Goal: Information Seeking & Learning: Learn about a topic

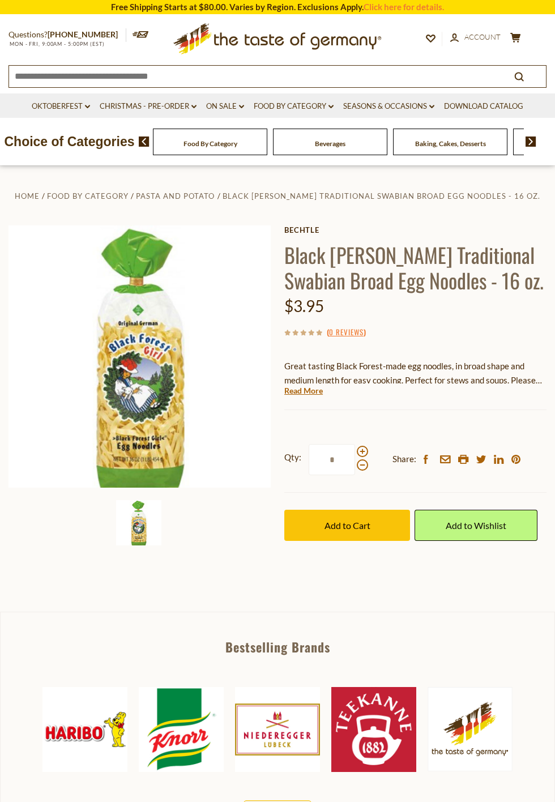
click at [368, 457] on span at bounding box center [362, 451] width 11 height 11
click at [355, 475] on input "*" at bounding box center [332, 459] width 46 height 31
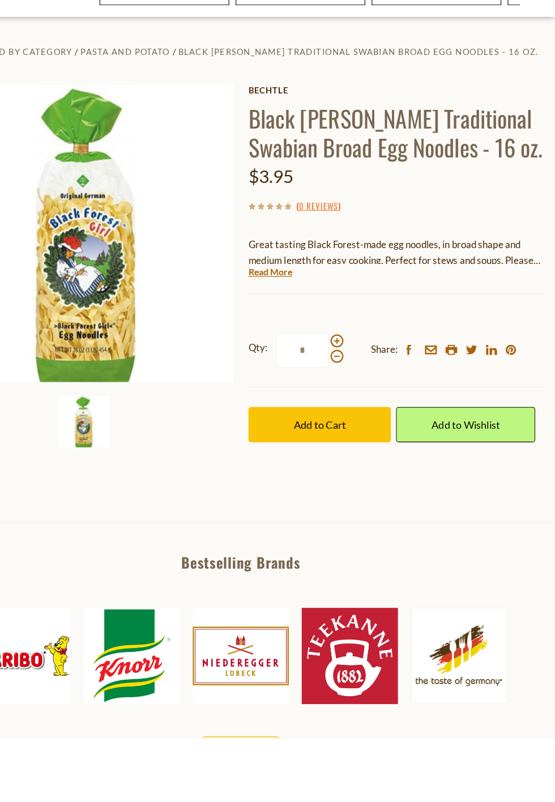
click at [391, 552] on div "Qty: * Share: facebook email printer twitter linkedin pinterest Add to Cart" at bounding box center [415, 492] width 262 height 131
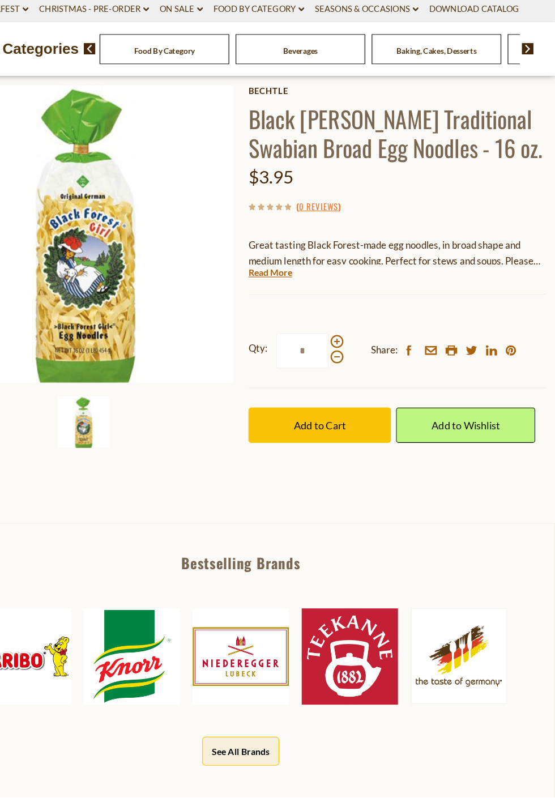
click at [368, 406] on span at bounding box center [362, 399] width 11 height 11
click at [355, 424] on input "*" at bounding box center [332, 408] width 46 height 31
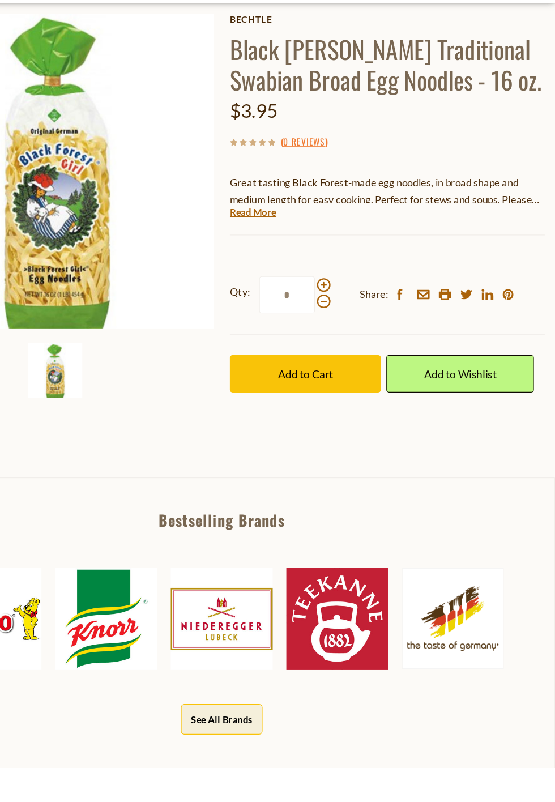
click at [364, 419] on span at bounding box center [362, 413] width 11 height 11
click at [355, 419] on input "*" at bounding box center [332, 408] width 46 height 31
click at [368, 406] on span at bounding box center [362, 399] width 11 height 11
click at [355, 424] on input "*" at bounding box center [332, 408] width 46 height 31
click at [368, 406] on span at bounding box center [362, 399] width 11 height 11
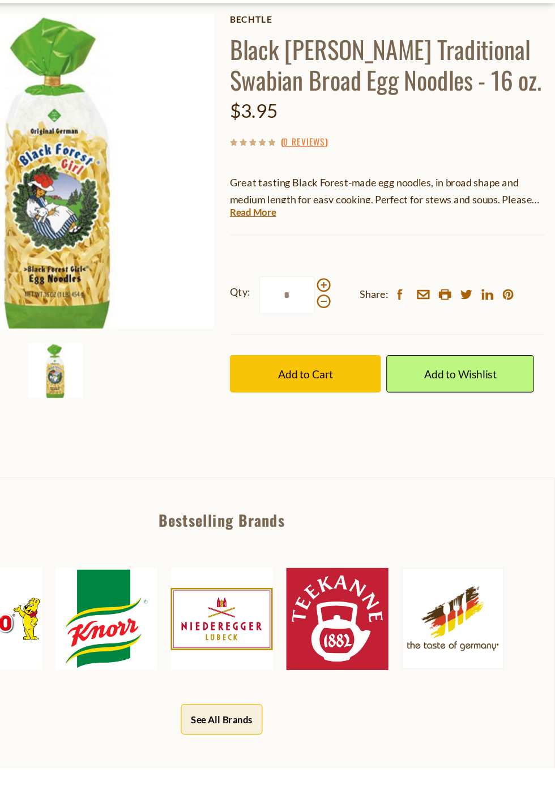
click at [355, 424] on input "*" at bounding box center [332, 408] width 46 height 31
click at [368, 419] on span at bounding box center [362, 413] width 11 height 11
click at [355, 424] on input "*" at bounding box center [332, 408] width 46 height 31
click at [368, 419] on span at bounding box center [362, 413] width 11 height 11
click at [355, 424] on input "*" at bounding box center [332, 408] width 46 height 31
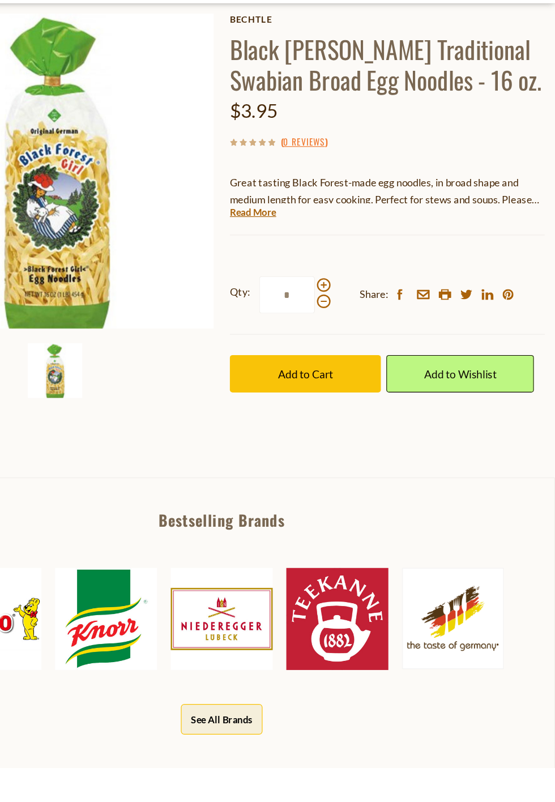
click at [400, 413] on span "Share:" at bounding box center [405, 408] width 24 height 14
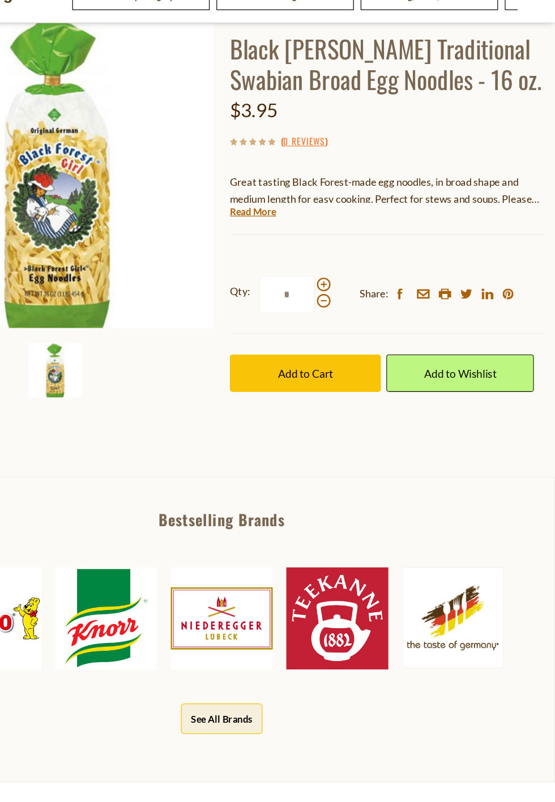
click at [368, 383] on span at bounding box center [362, 377] width 11 height 11
click at [355, 401] on input "*" at bounding box center [332, 385] width 46 height 31
type input "*"
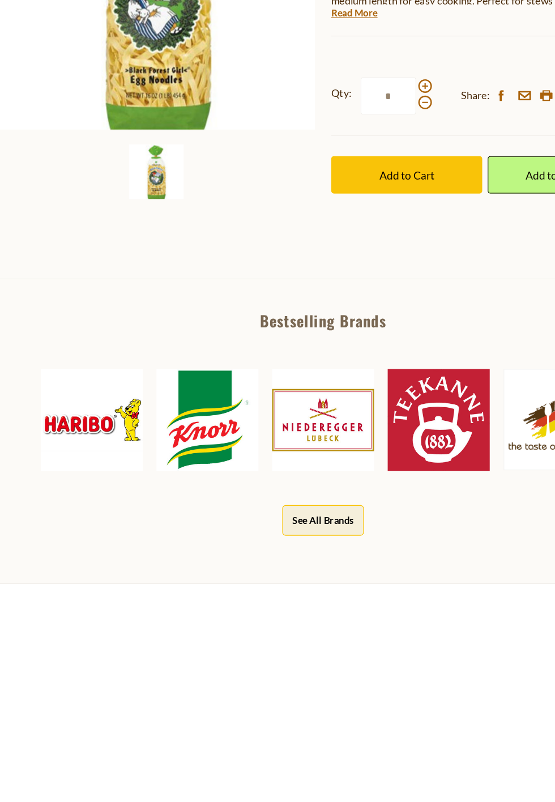
click at [187, 660] on img at bounding box center [181, 649] width 85 height 85
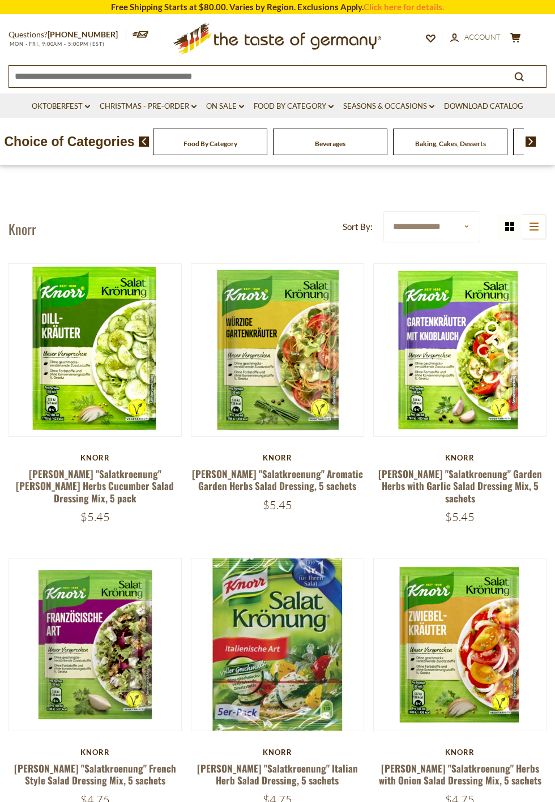
click at [450, 227] on select "**********" at bounding box center [432, 226] width 97 height 31
select select "*********"
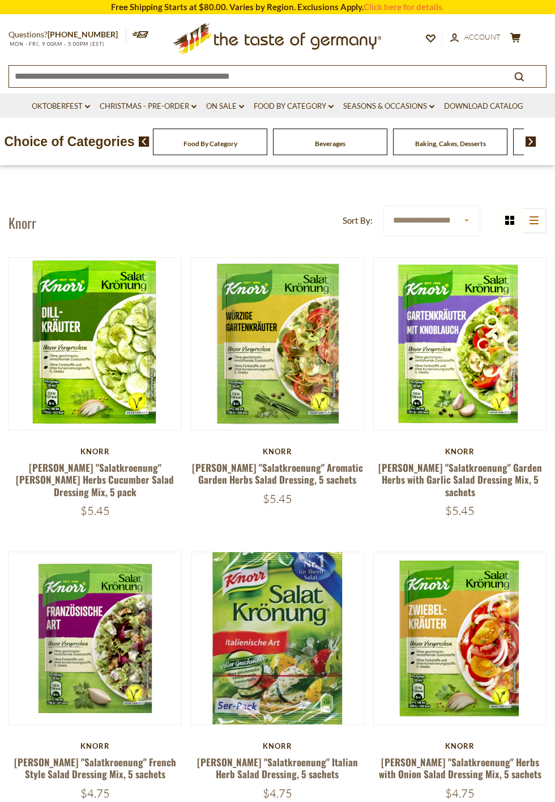
click at [236, 146] on span "Food By Category" at bounding box center [211, 143] width 54 height 9
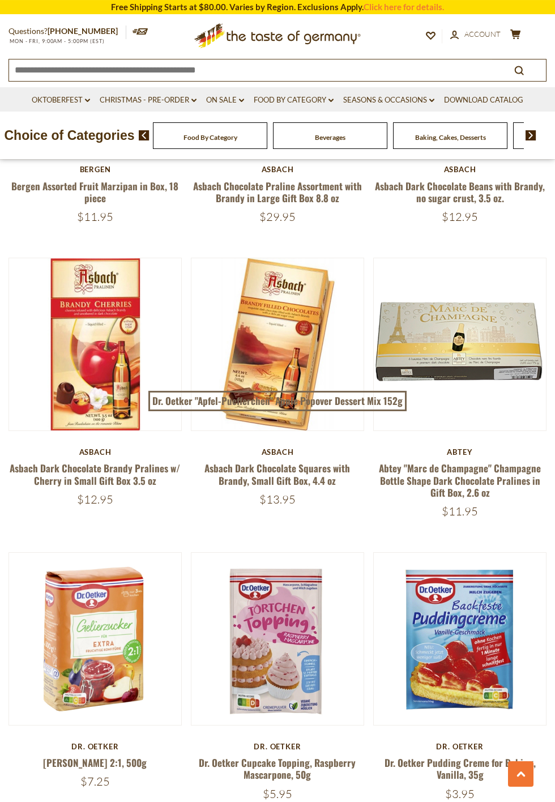
scroll to position [2608, 0]
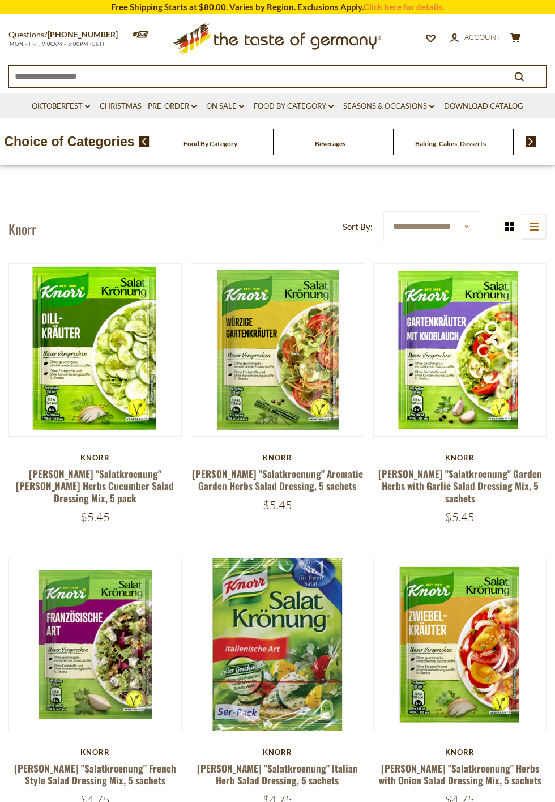
click at [121, 75] on input at bounding box center [250, 76] width 483 height 20
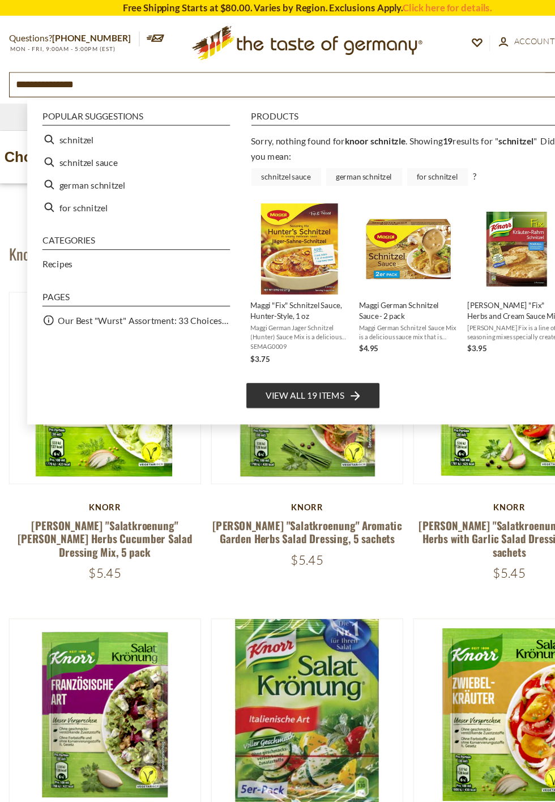
click at [80, 131] on li "schnitzel" at bounding box center [123, 126] width 179 height 20
type input "*********"
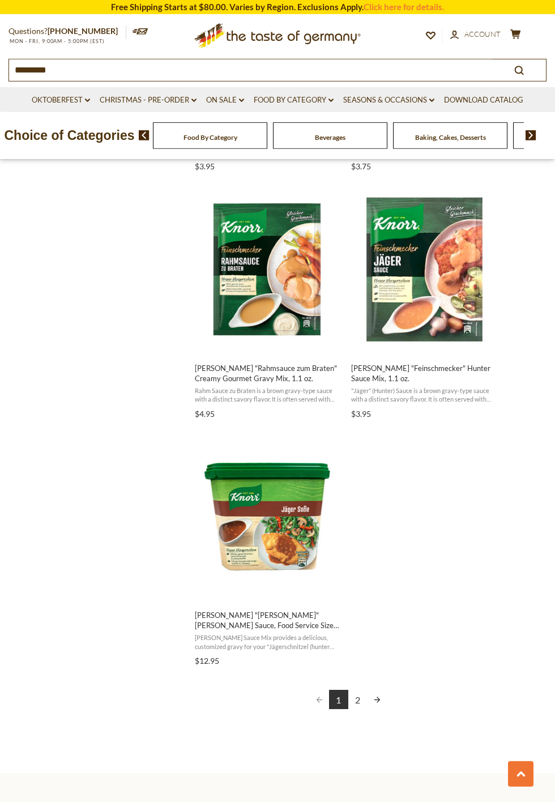
scroll to position [1662, 0]
click at [387, 706] on link "Next page" at bounding box center [377, 699] width 19 height 19
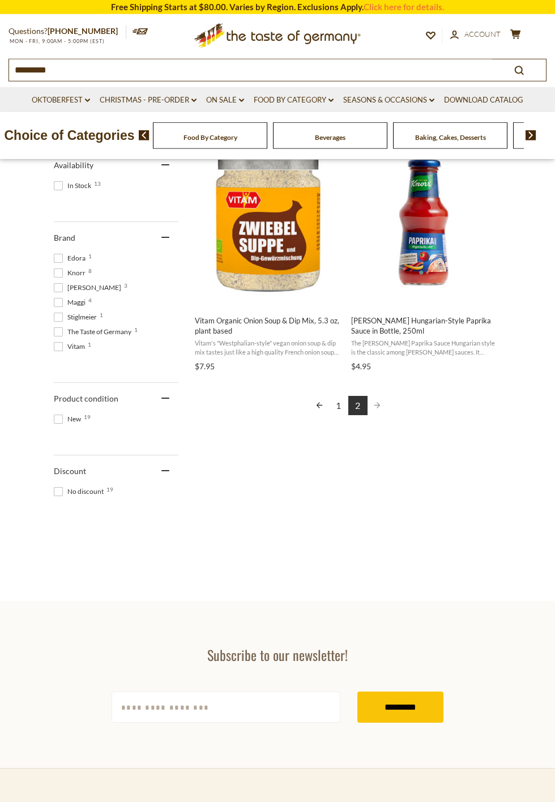
scroll to position [483, 0]
click at [320, 407] on link "Previous page" at bounding box center [319, 405] width 19 height 19
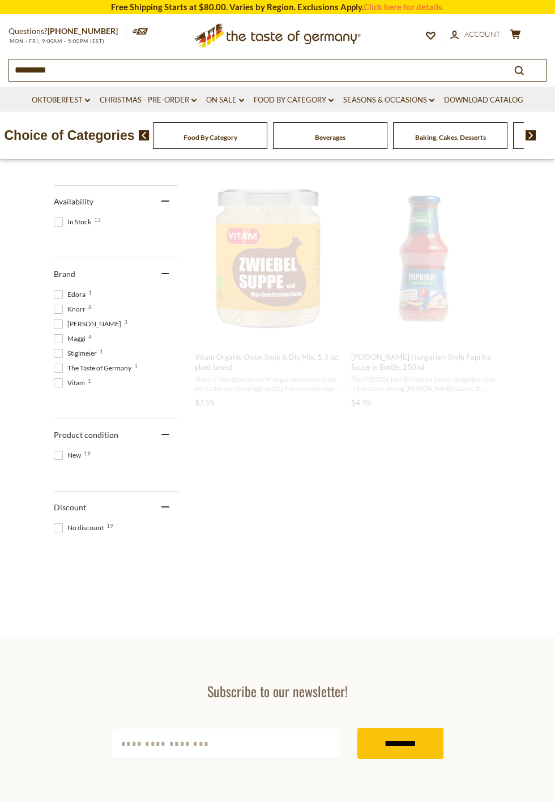
scroll to position [94, 0]
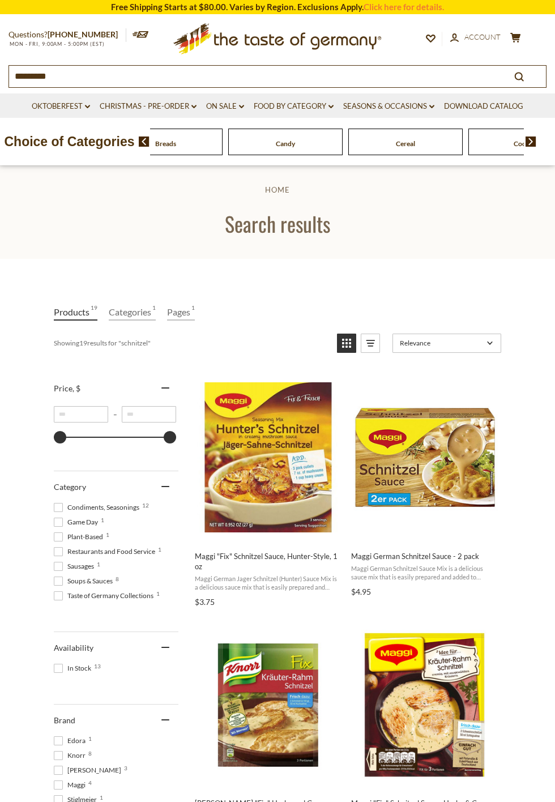
click at [537, 147] on img at bounding box center [531, 142] width 11 height 10
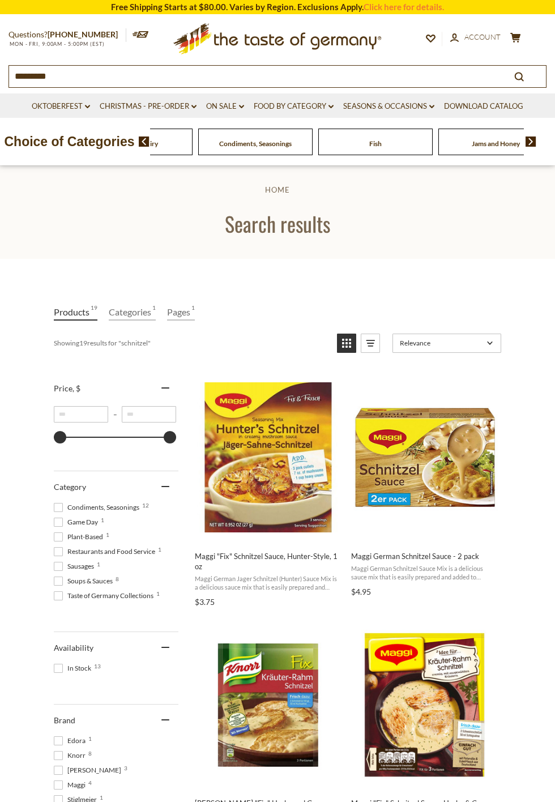
click at [537, 147] on img at bounding box center [531, 142] width 11 height 10
click at [536, 141] on img at bounding box center [531, 142] width 11 height 10
click at [537, 147] on img at bounding box center [531, 142] width 11 height 10
click at [533, 138] on img at bounding box center [531, 142] width 11 height 10
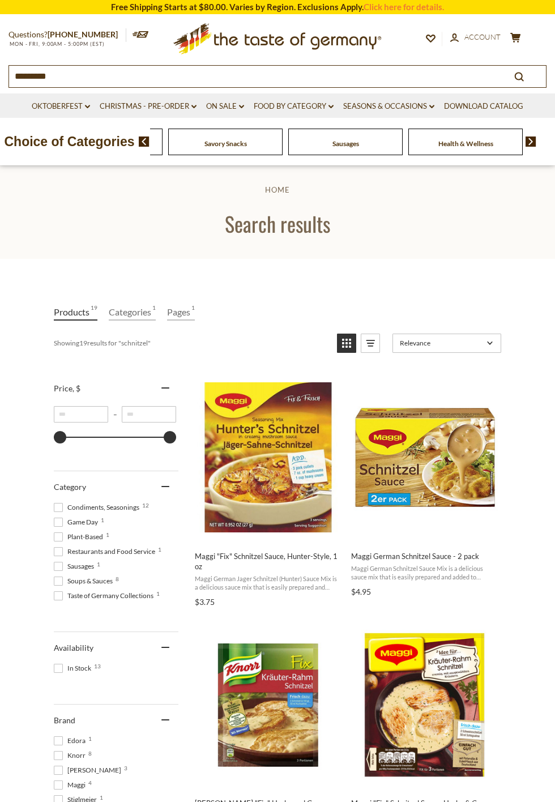
click at [537, 137] on img at bounding box center [531, 142] width 11 height 10
click at [224, 147] on span "Savory Snacks" at bounding box center [230, 143] width 43 height 9
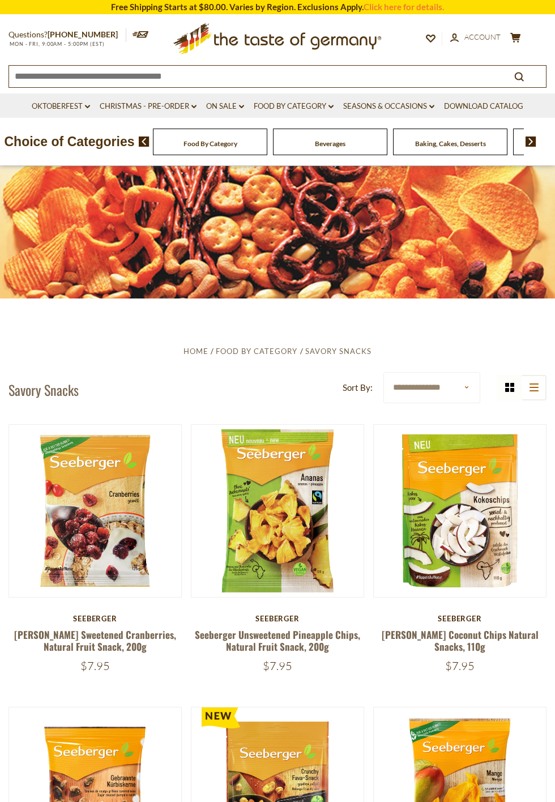
click at [237, 147] on span "Food By Category" at bounding box center [211, 143] width 54 height 9
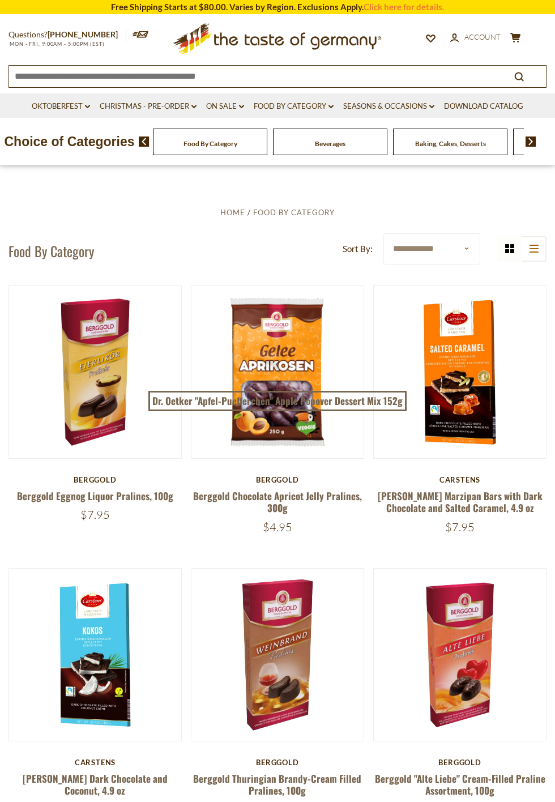
click at [237, 147] on span "Food By Category" at bounding box center [211, 143] width 54 height 9
click at [454, 247] on select "**********" at bounding box center [432, 248] width 97 height 31
click at [539, 253] on icon at bounding box center [534, 249] width 9 height 8
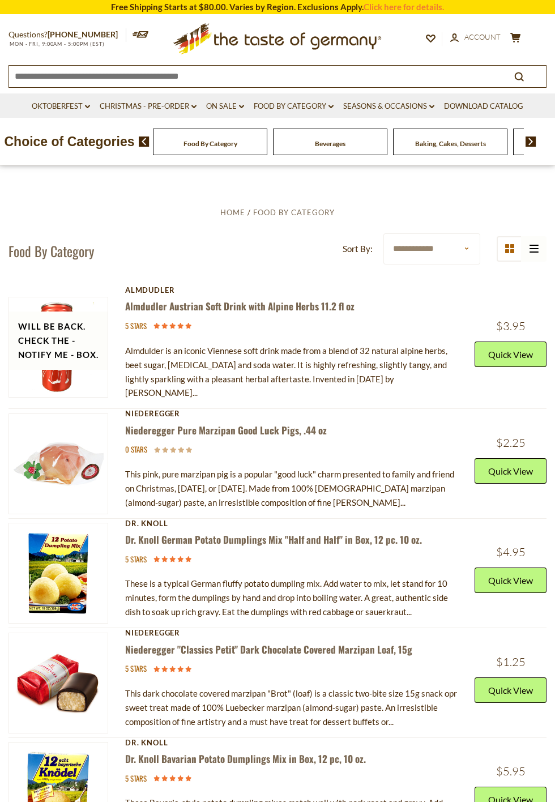
click at [514, 247] on icon at bounding box center [509, 248] width 9 height 9
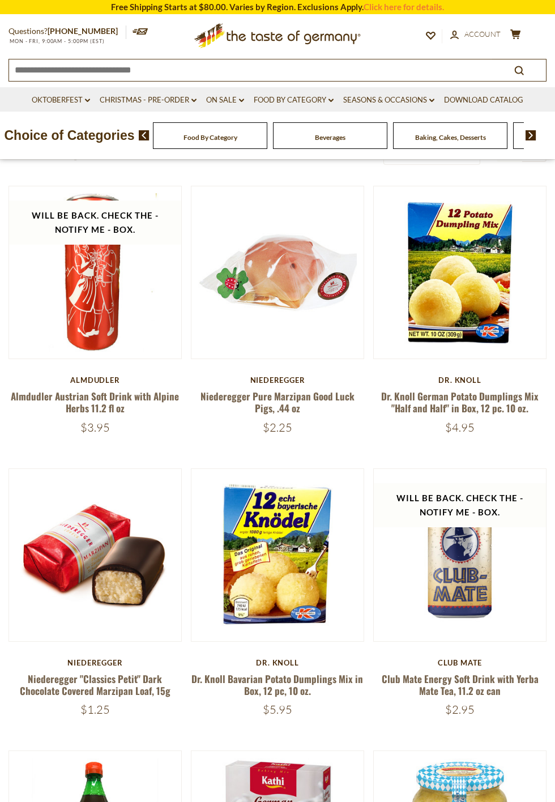
scroll to position [475, 0]
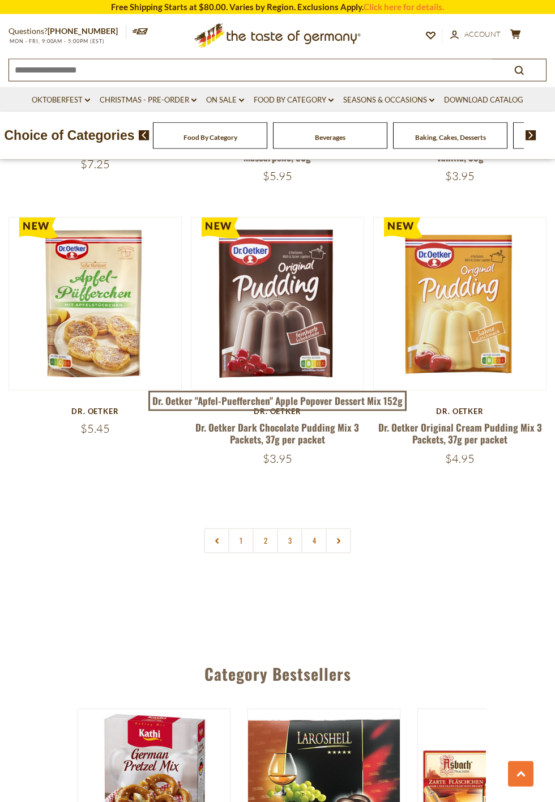
scroll to position [3220, 0]
